Goal: Participate in discussion: Engage in conversation with other users on a specific topic

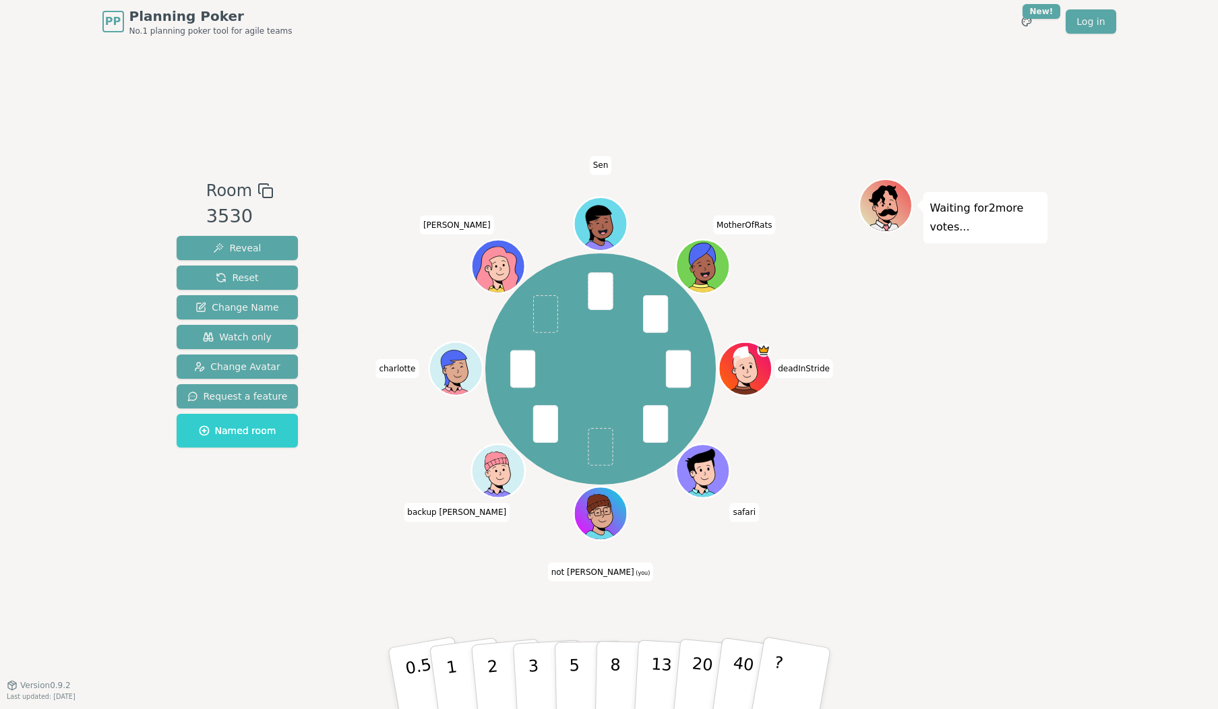
click at [504, 626] on div "Room 3530 Reveal Reset Change Name Watch only Change Avatar Request a feature N…" at bounding box center [609, 364] width 876 height 642
click at [460, 661] on button "1" at bounding box center [467, 678] width 80 height 109
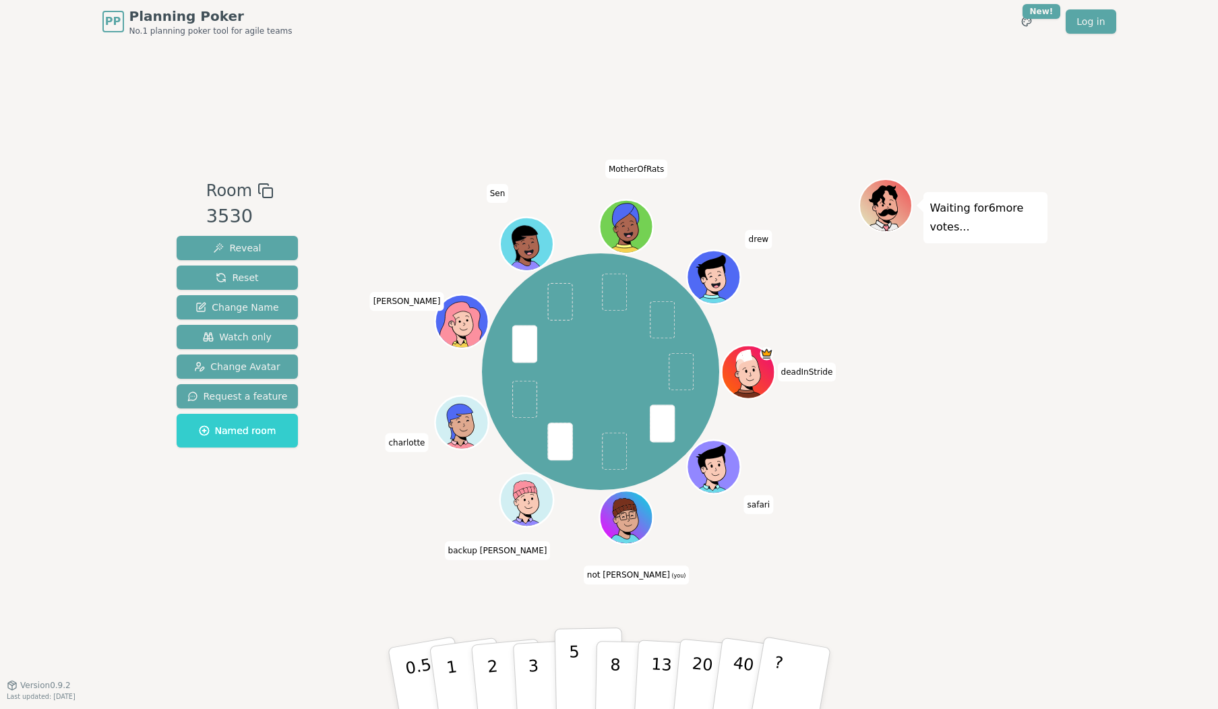
click at [569, 672] on p "5" at bounding box center [573, 678] width 11 height 73
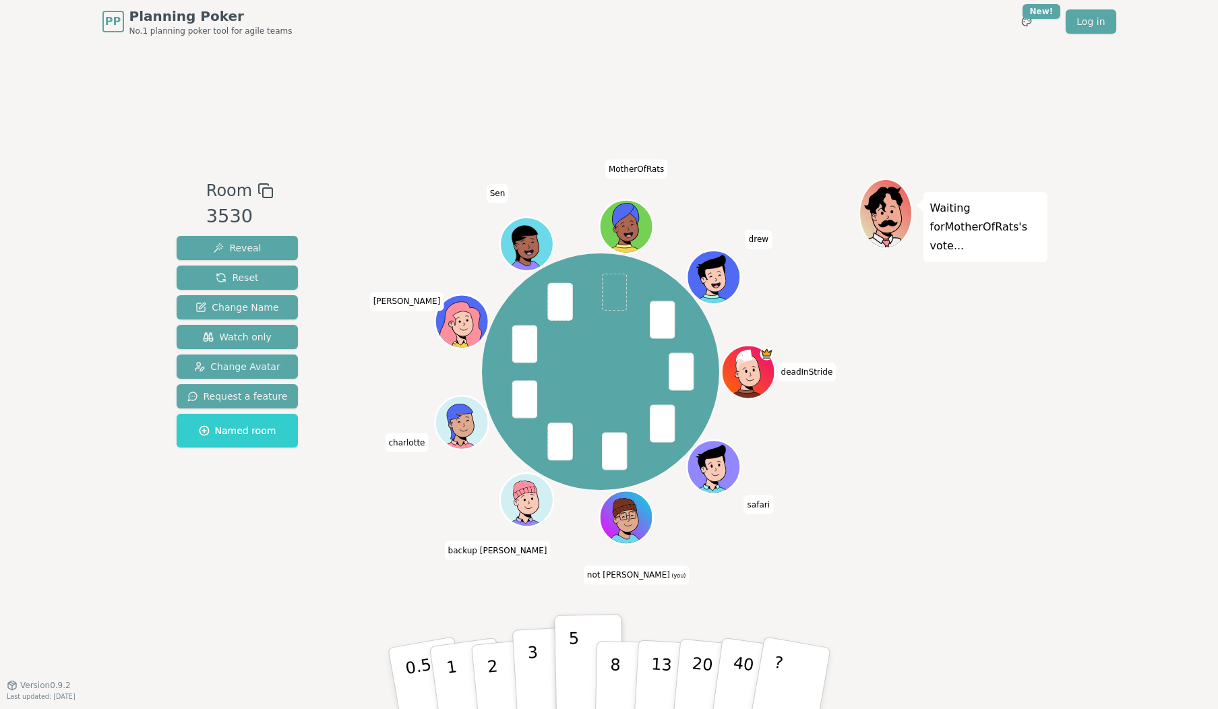
click at [545, 677] on button "3" at bounding box center [548, 678] width 73 height 105
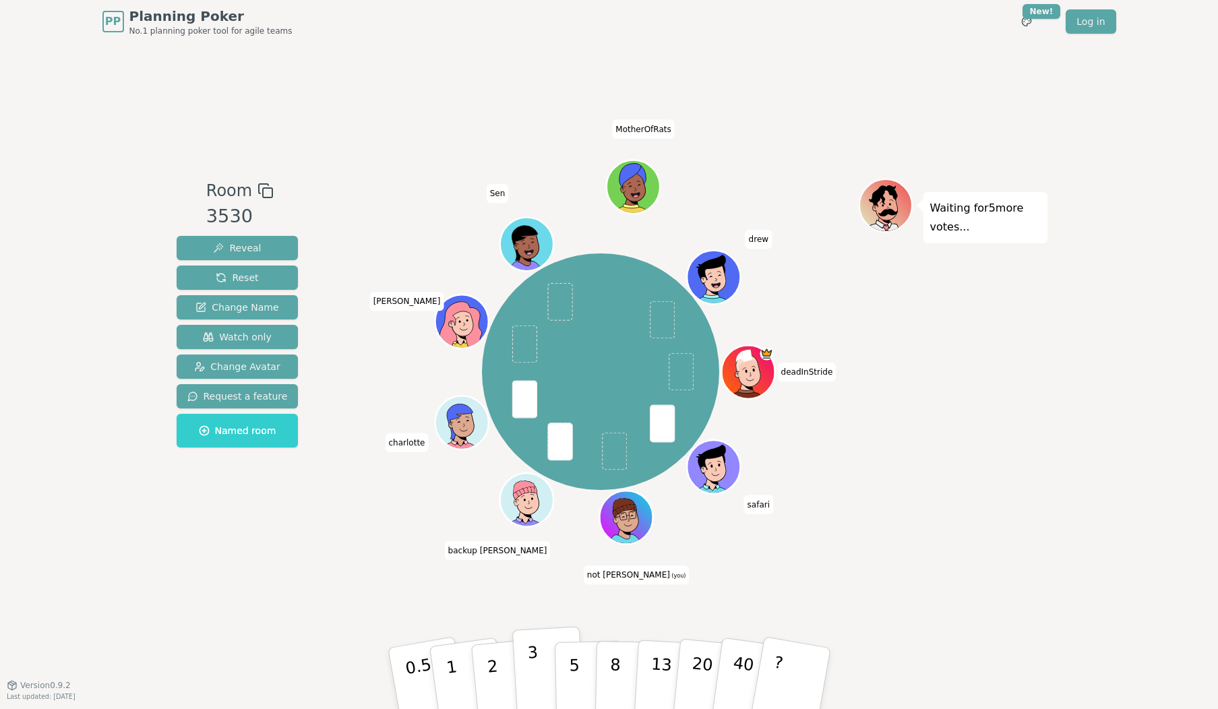
click at [541, 681] on button "3" at bounding box center [548, 678] width 73 height 105
click at [461, 676] on button "1" at bounding box center [467, 678] width 80 height 109
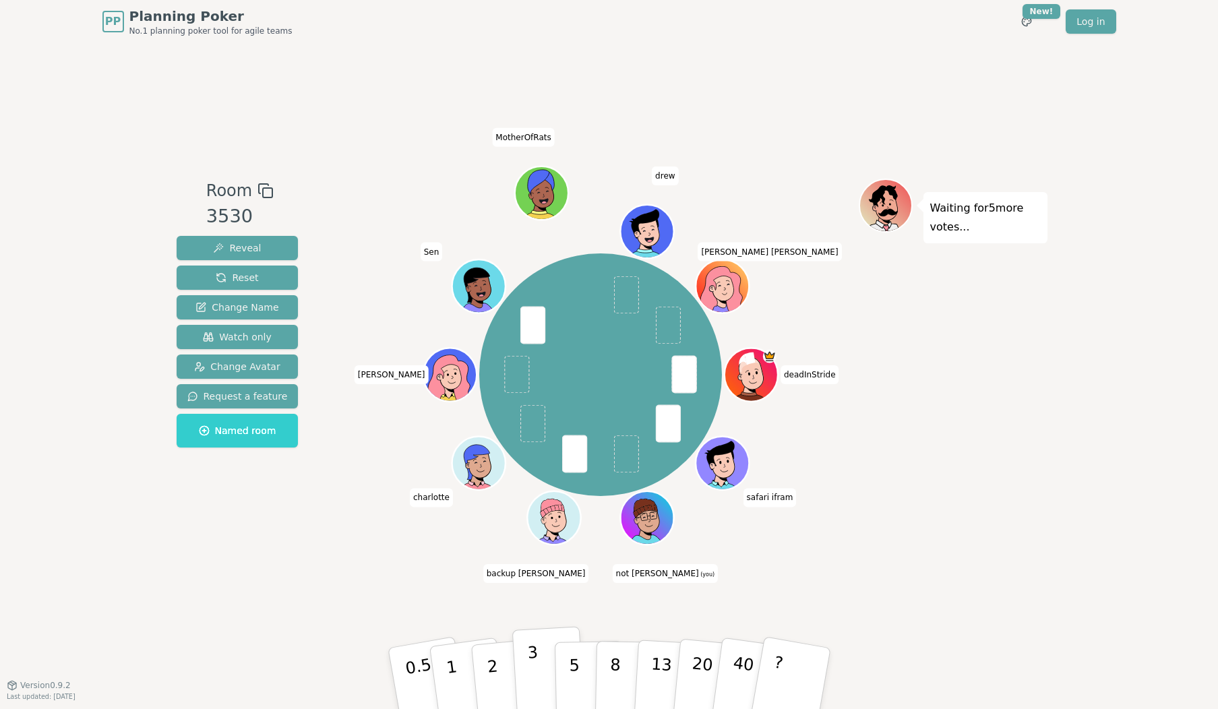
drag, startPoint x: 539, startPoint y: 623, endPoint x: 543, endPoint y: 651, distance: 27.9
click at [539, 624] on div "Room 3530 Reveal Reset Change Name Watch only Change Avatar Request a feature N…" at bounding box center [609, 364] width 876 height 642
click at [541, 671] on button "3" at bounding box center [548, 678] width 73 height 105
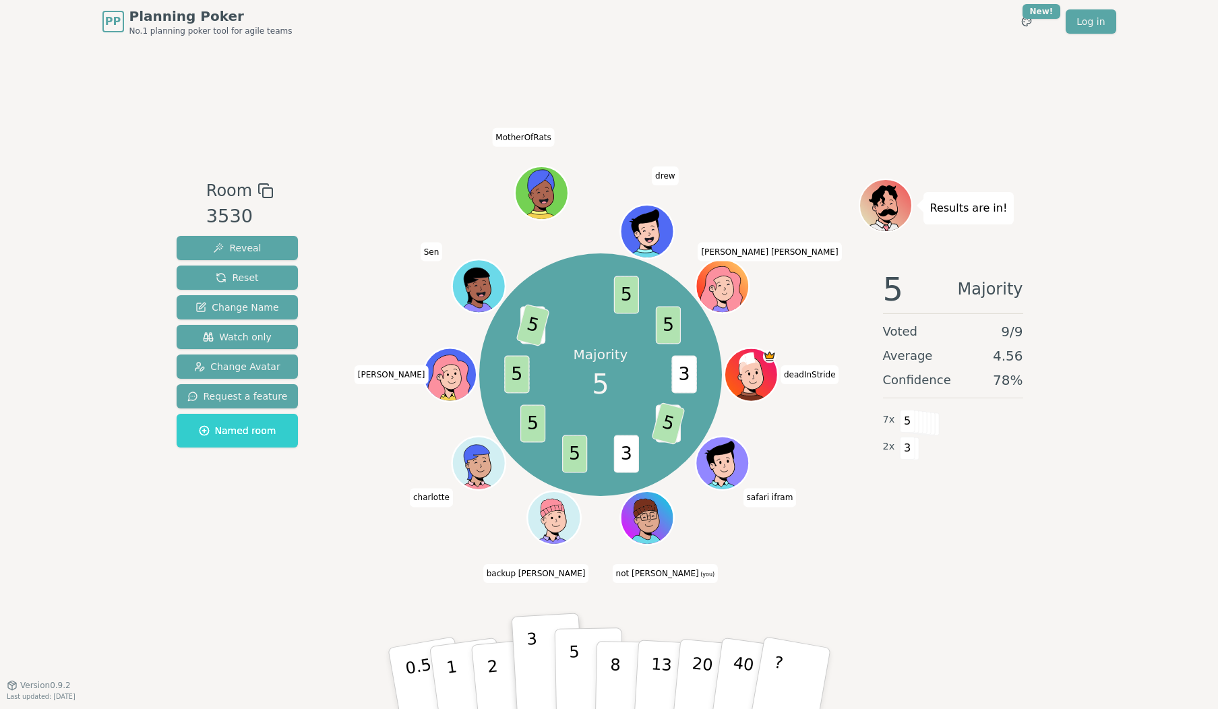
click at [583, 688] on button "5" at bounding box center [588, 679] width 69 height 102
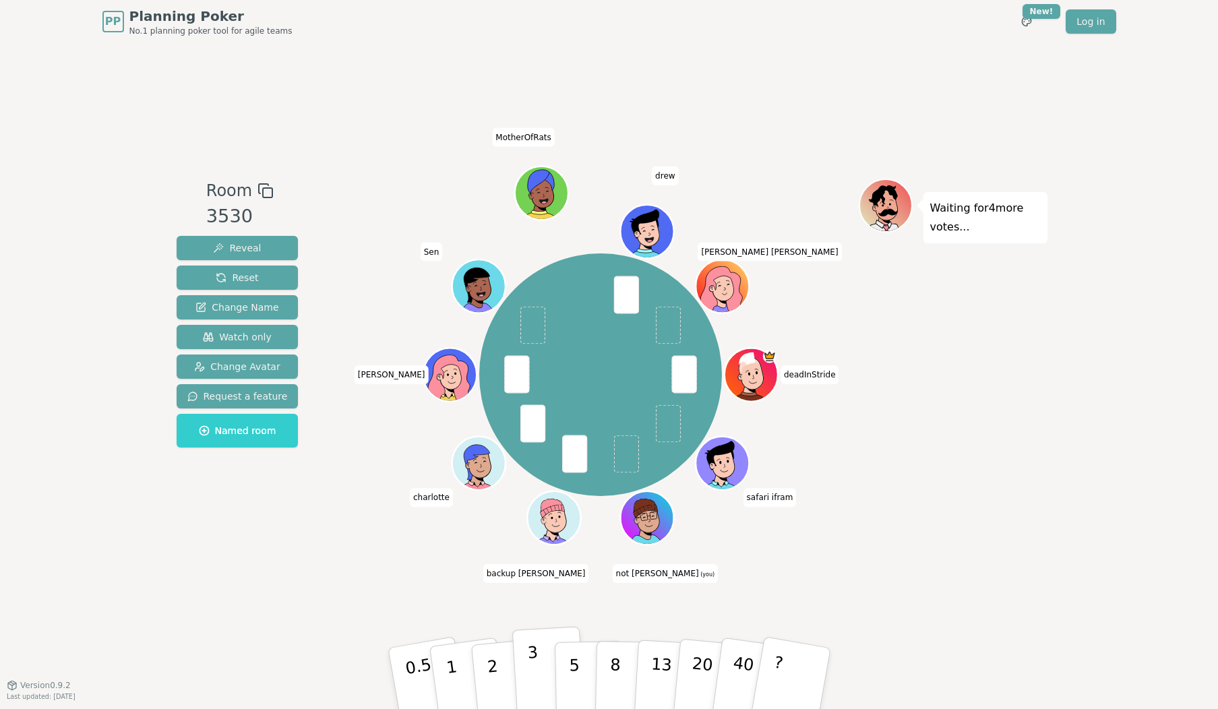
click at [542, 669] on button "3" at bounding box center [548, 678] width 73 height 105
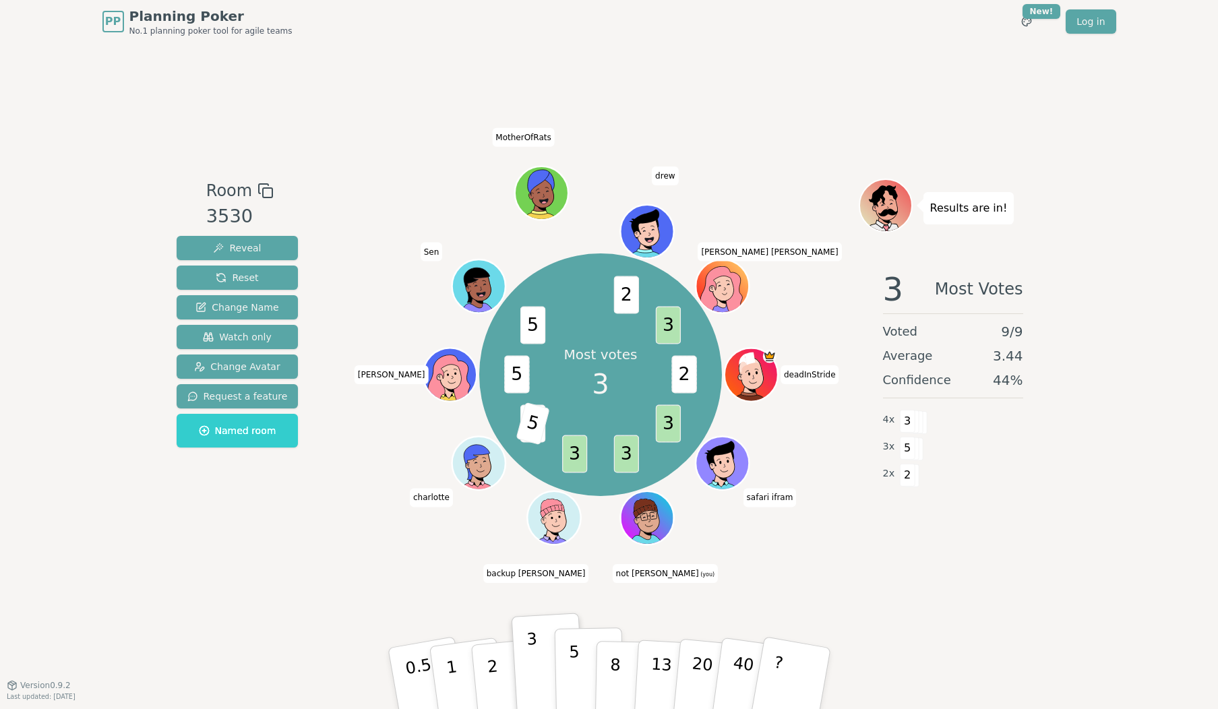
click at [566, 673] on button "5" at bounding box center [588, 679] width 69 height 102
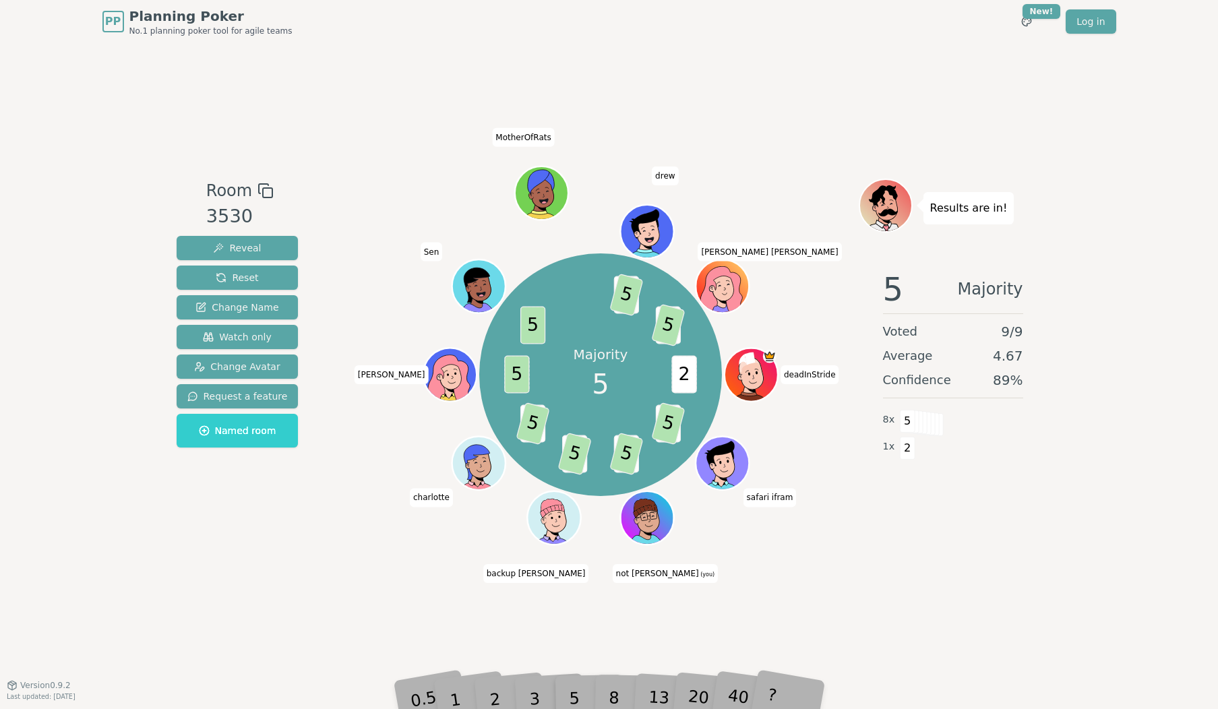
click at [1011, 613] on div "Room 3530 Reveal Reset Change Name Watch only Change Avatar Request a feature N…" at bounding box center [609, 364] width 876 height 642
click at [955, 544] on div "Results are in! 5 Majority Voted 9 / 9 Average 4.67 Confidence 89 % 8 x 5 1 x 2" at bounding box center [953, 364] width 189 height 371
click at [1057, 576] on div "PP Planning Poker No.1 planning poker tool for agile teams Toggle theme New! Lo…" at bounding box center [609, 354] width 1218 height 709
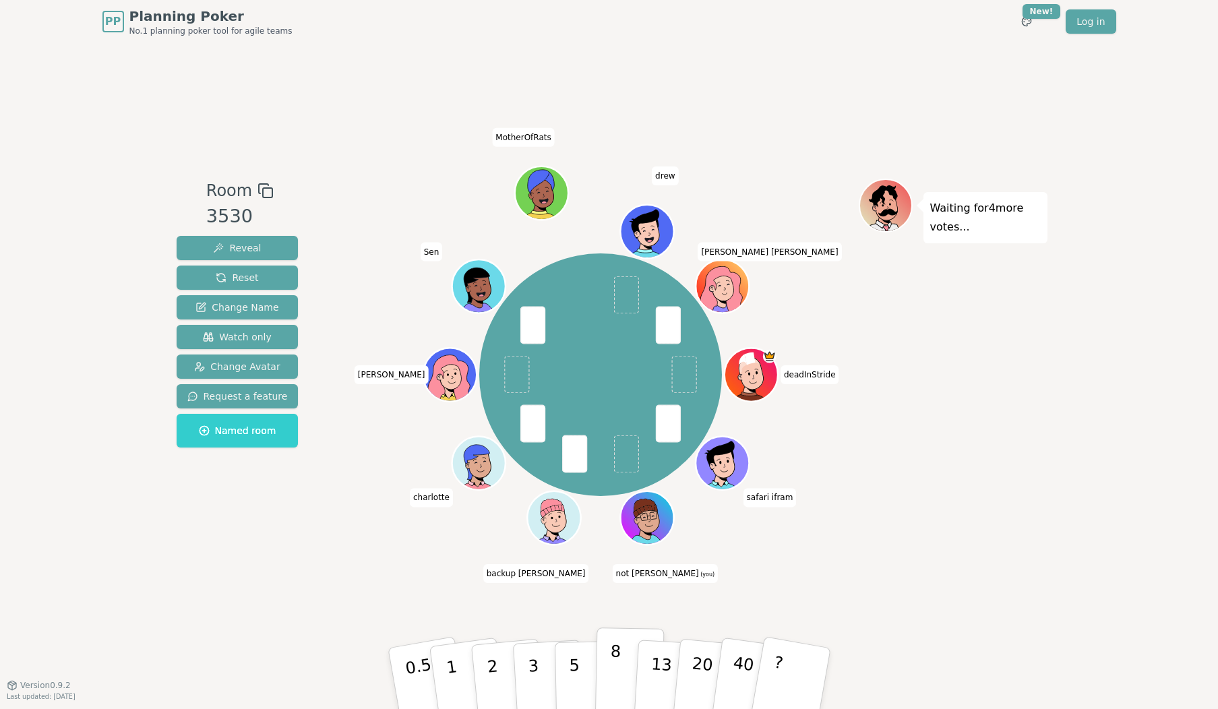
click at [619, 672] on p "8" at bounding box center [614, 678] width 11 height 73
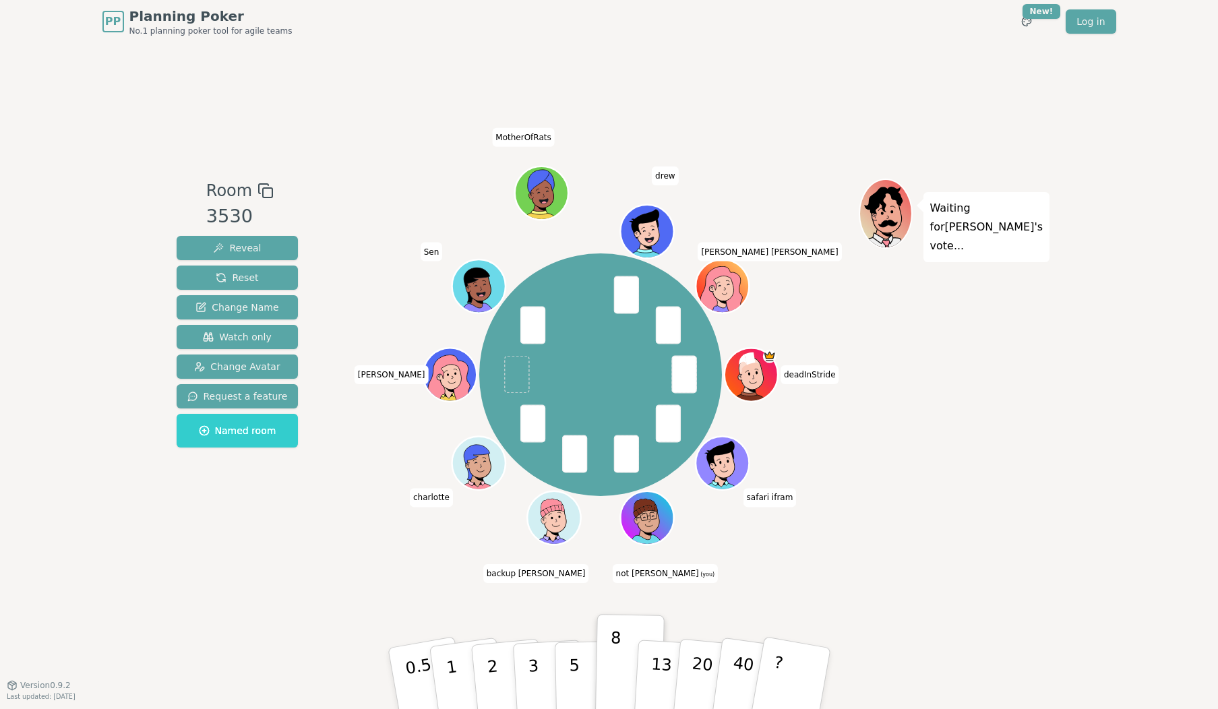
click at [578, 607] on div "Room 3530 Reveal Reset Change Name Watch only Change Avatar Request a feature N…" at bounding box center [609, 364] width 876 height 642
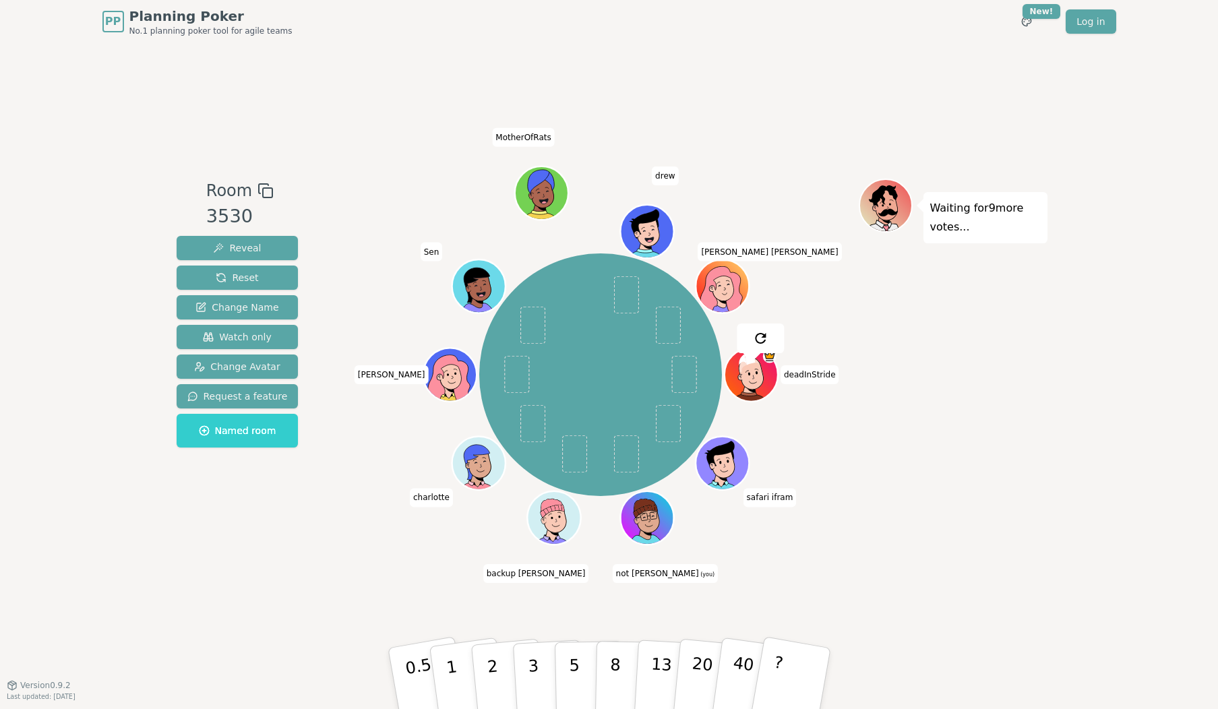
click at [926, 555] on div "Room 3530 Reveal Reset Change Name Watch only Change Avatar Request a feature N…" at bounding box center [609, 364] width 876 height 642
click at [615, 675] on p "8" at bounding box center [614, 678] width 11 height 73
click at [574, 673] on p "5" at bounding box center [573, 678] width 11 height 73
